Goal: Transaction & Acquisition: Purchase product/service

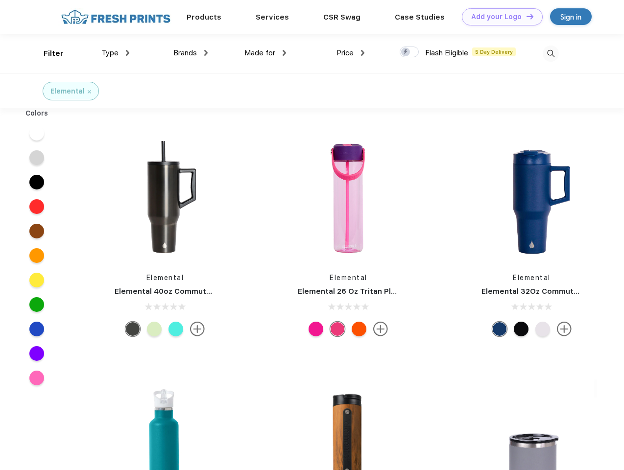
click at [499, 17] on link "Add your Logo Design Tool" at bounding box center [502, 16] width 81 height 17
click at [0, 0] on div "Design Tool" at bounding box center [0, 0] width 0 height 0
click at [526, 16] on link "Add your Logo Design Tool" at bounding box center [502, 16] width 81 height 17
click at [47, 53] on div "Filter" at bounding box center [54, 53] width 20 height 11
click at [116, 53] on span "Type" at bounding box center [109, 52] width 17 height 9
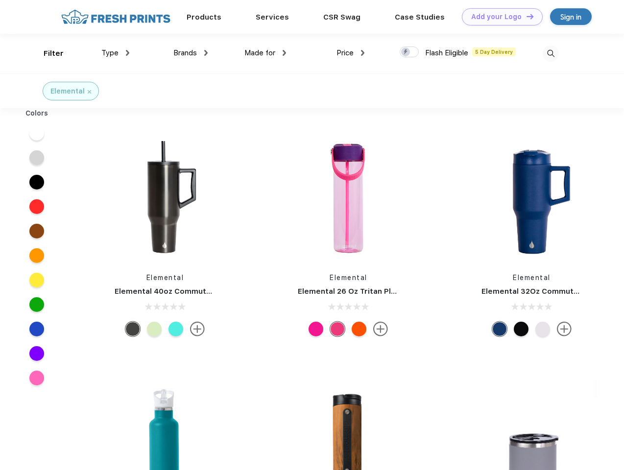
click at [191, 53] on span "Brands" at bounding box center [185, 52] width 24 height 9
click at [265, 53] on span "Made for" at bounding box center [259, 52] width 31 height 9
click at [351, 53] on span "Price" at bounding box center [345, 52] width 17 height 9
click at [409, 52] on div at bounding box center [409, 52] width 19 height 11
click at [406, 52] on input "checkbox" at bounding box center [403, 49] width 6 height 6
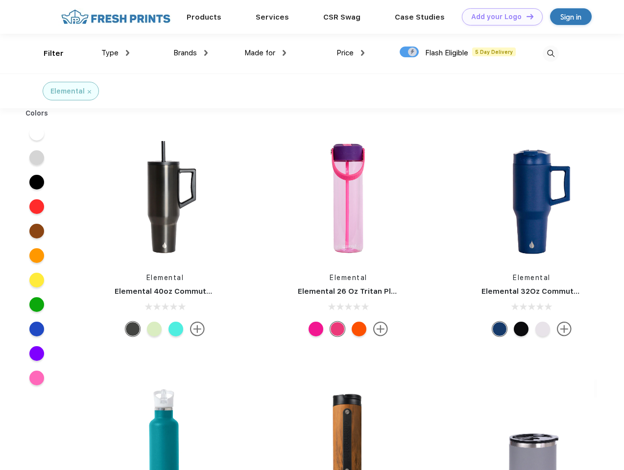
click at [551, 53] on img at bounding box center [551, 54] width 16 height 16
